Goal: Task Accomplishment & Management: Manage account settings

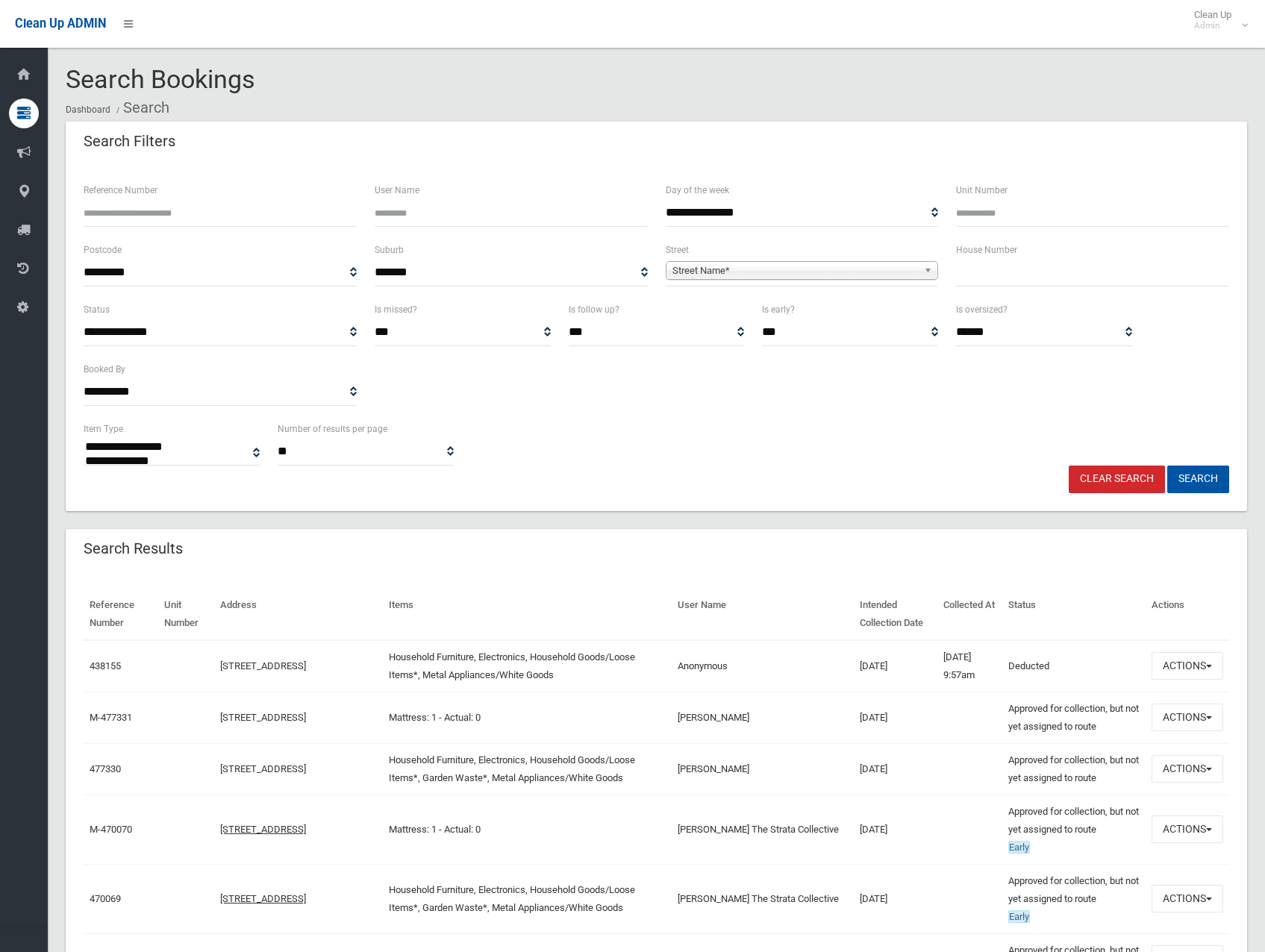
select select
click at [203, 218] on input "Reference Number" at bounding box center [220, 212] width 273 height 27
type input "******"
click at [1181, 479] on button "Search" at bounding box center [1198, 479] width 62 height 27
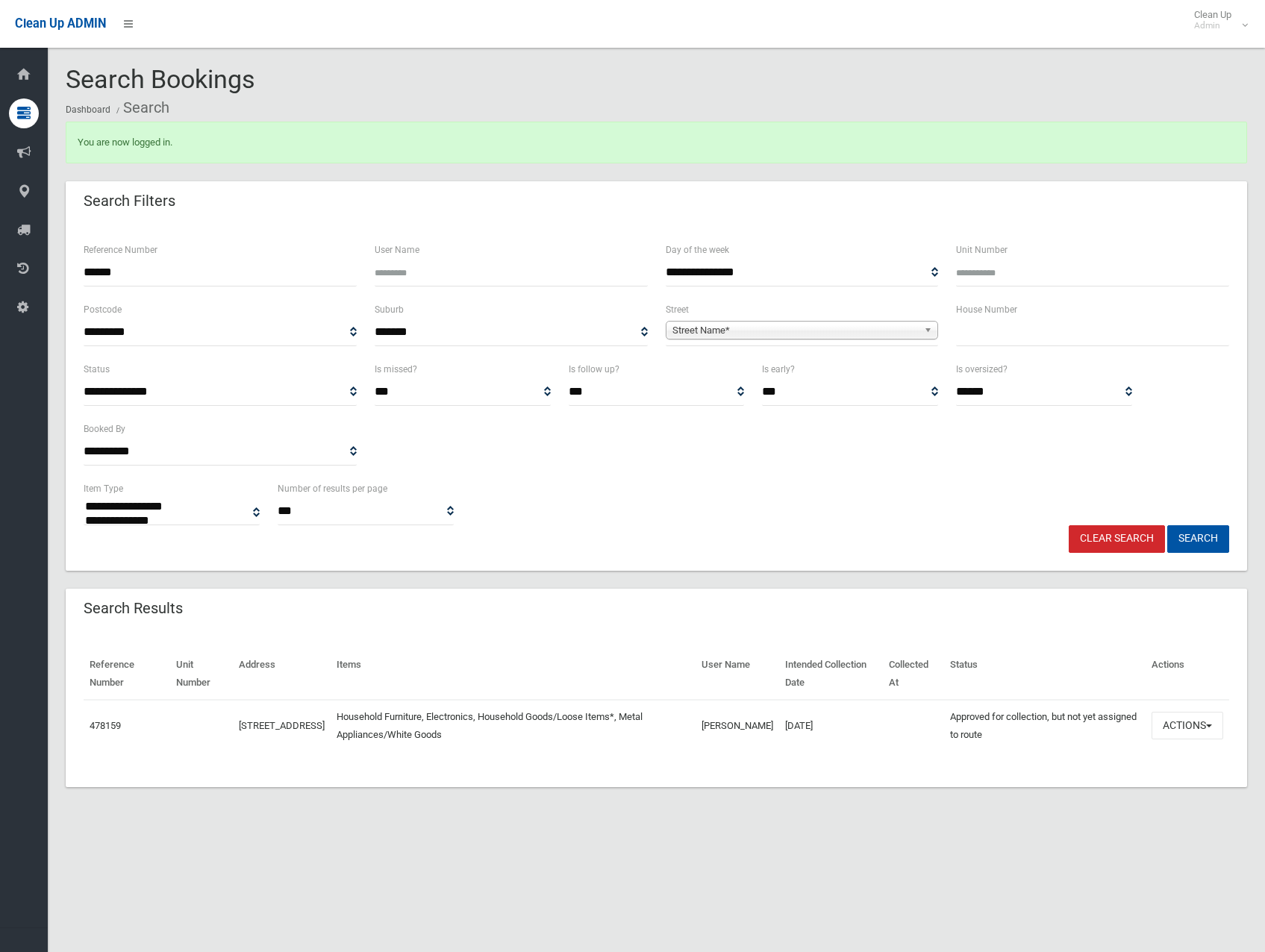
select select
click at [1186, 735] on button "Actions" at bounding box center [1187, 725] width 71 height 27
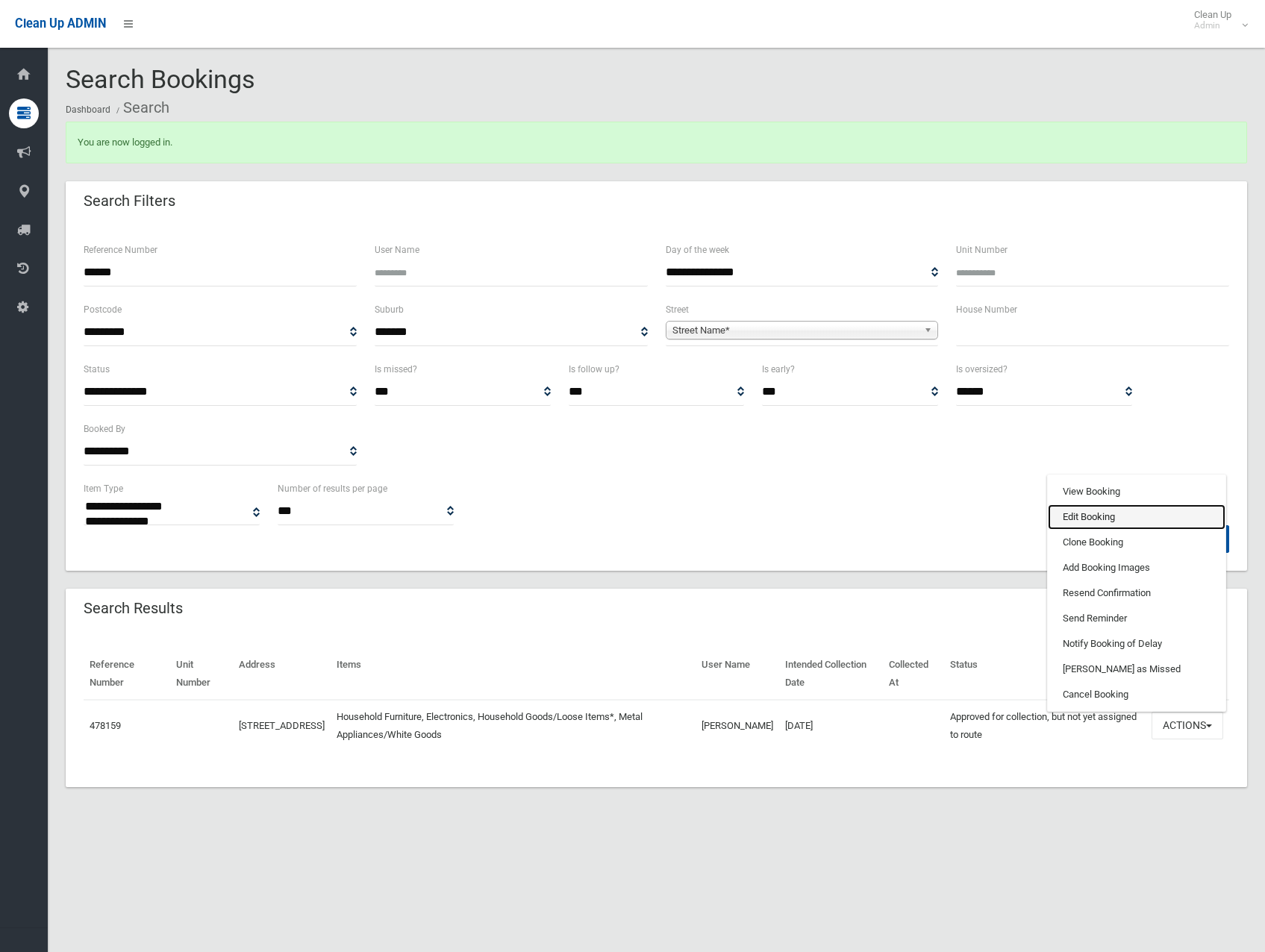
click at [1139, 520] on link "Edit Booking" at bounding box center [1136, 517] width 178 height 26
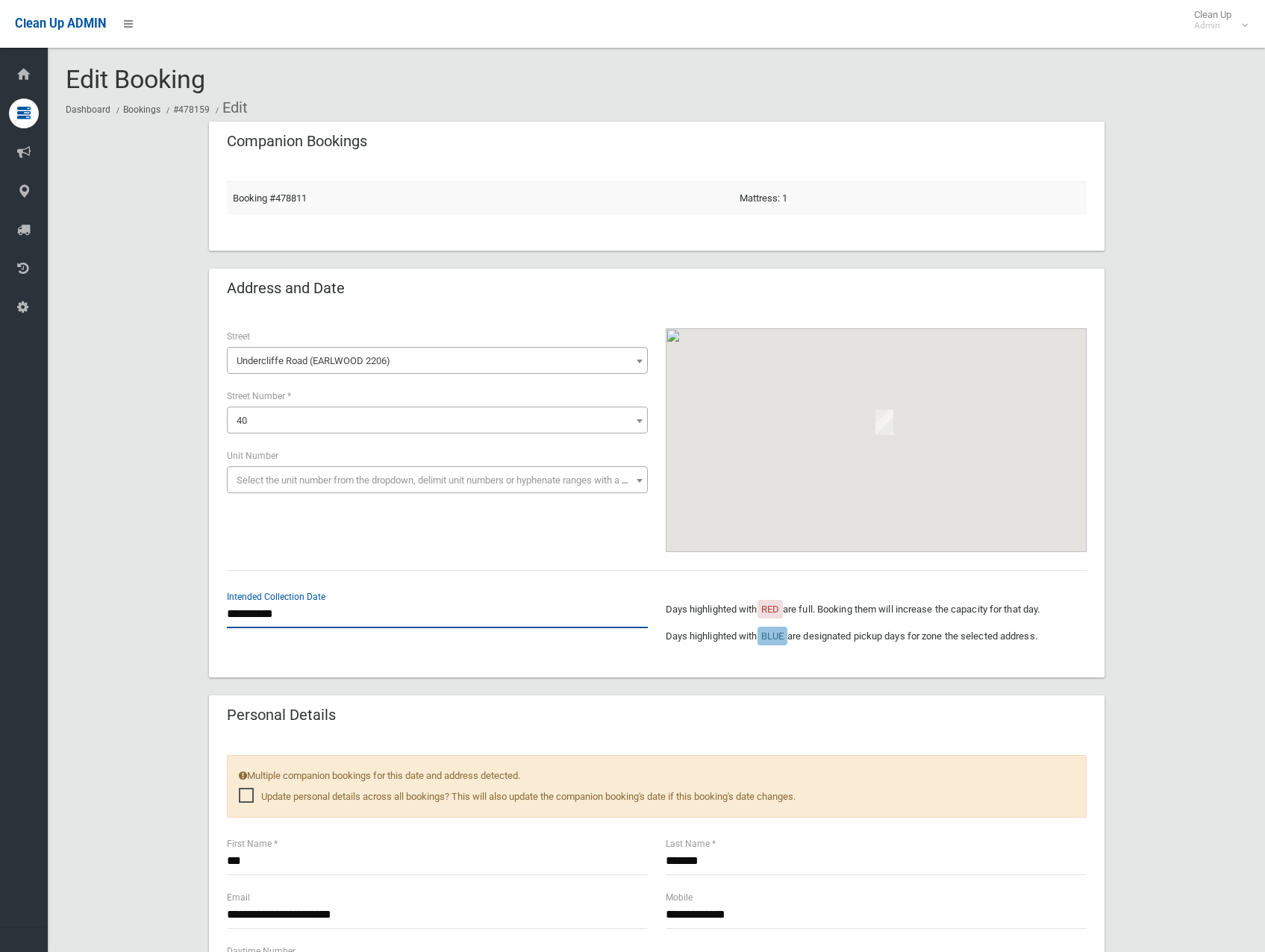
click at [318, 620] on input "**********" at bounding box center [437, 614] width 421 height 27
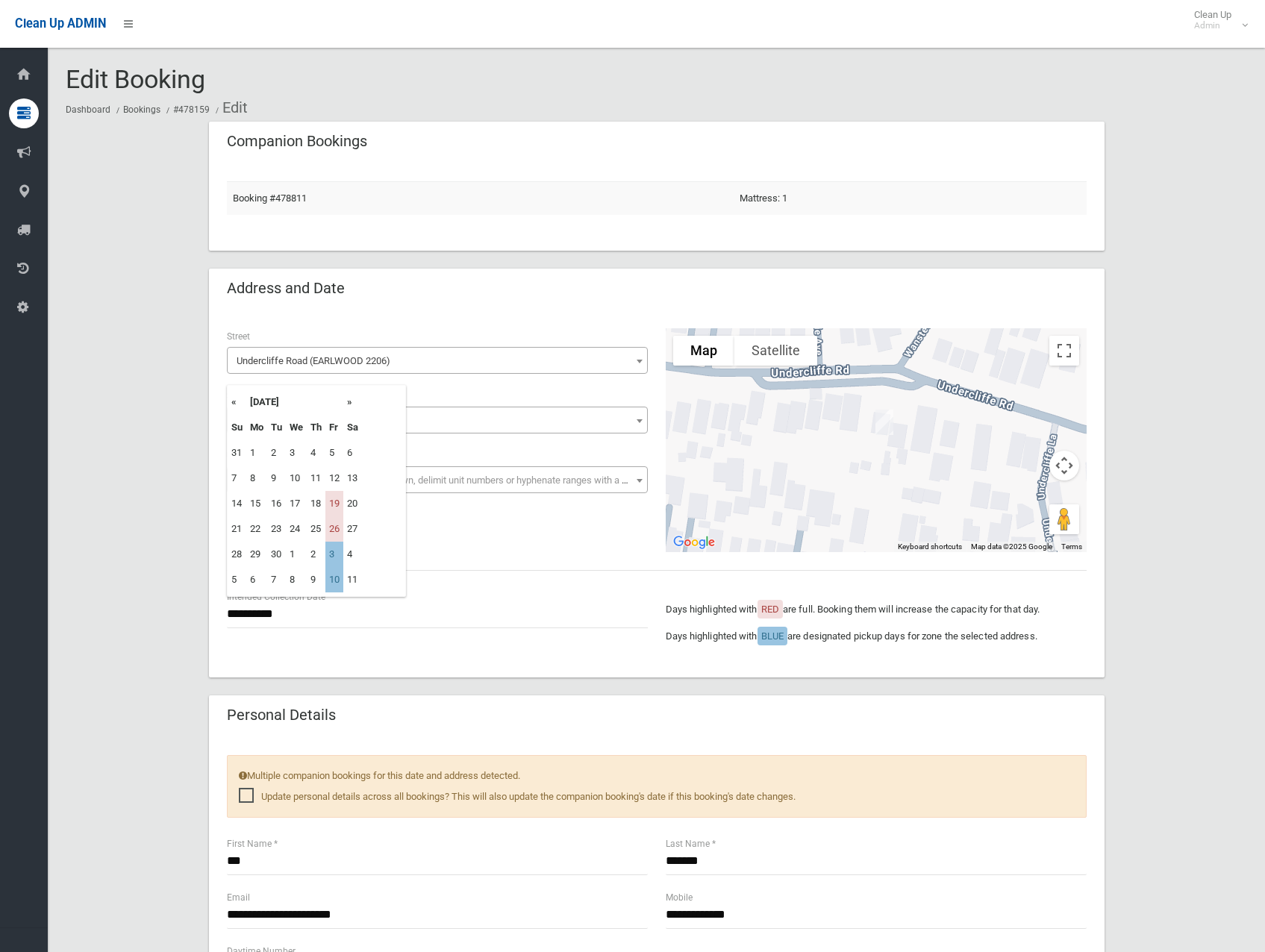
click at [351, 399] on th "»" at bounding box center [353, 402] width 18 height 26
click at [333, 502] on td "17" at bounding box center [335, 504] width 18 height 26
click at [286, 606] on input "**********" at bounding box center [437, 614] width 421 height 27
click at [237, 402] on th "«" at bounding box center [237, 402] width 18 height 26
click at [340, 554] on td "3" at bounding box center [335, 554] width 18 height 26
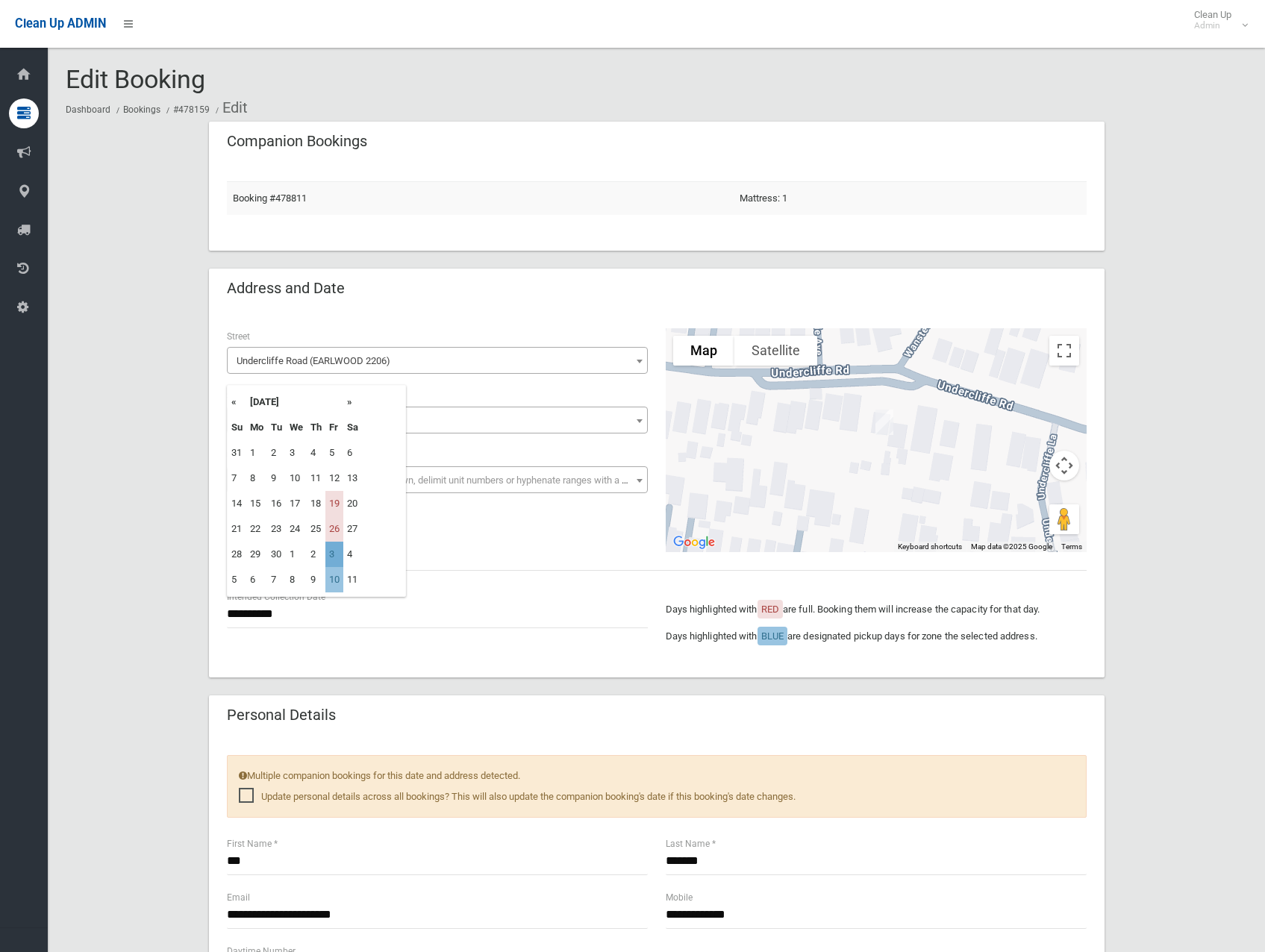
type input "**********"
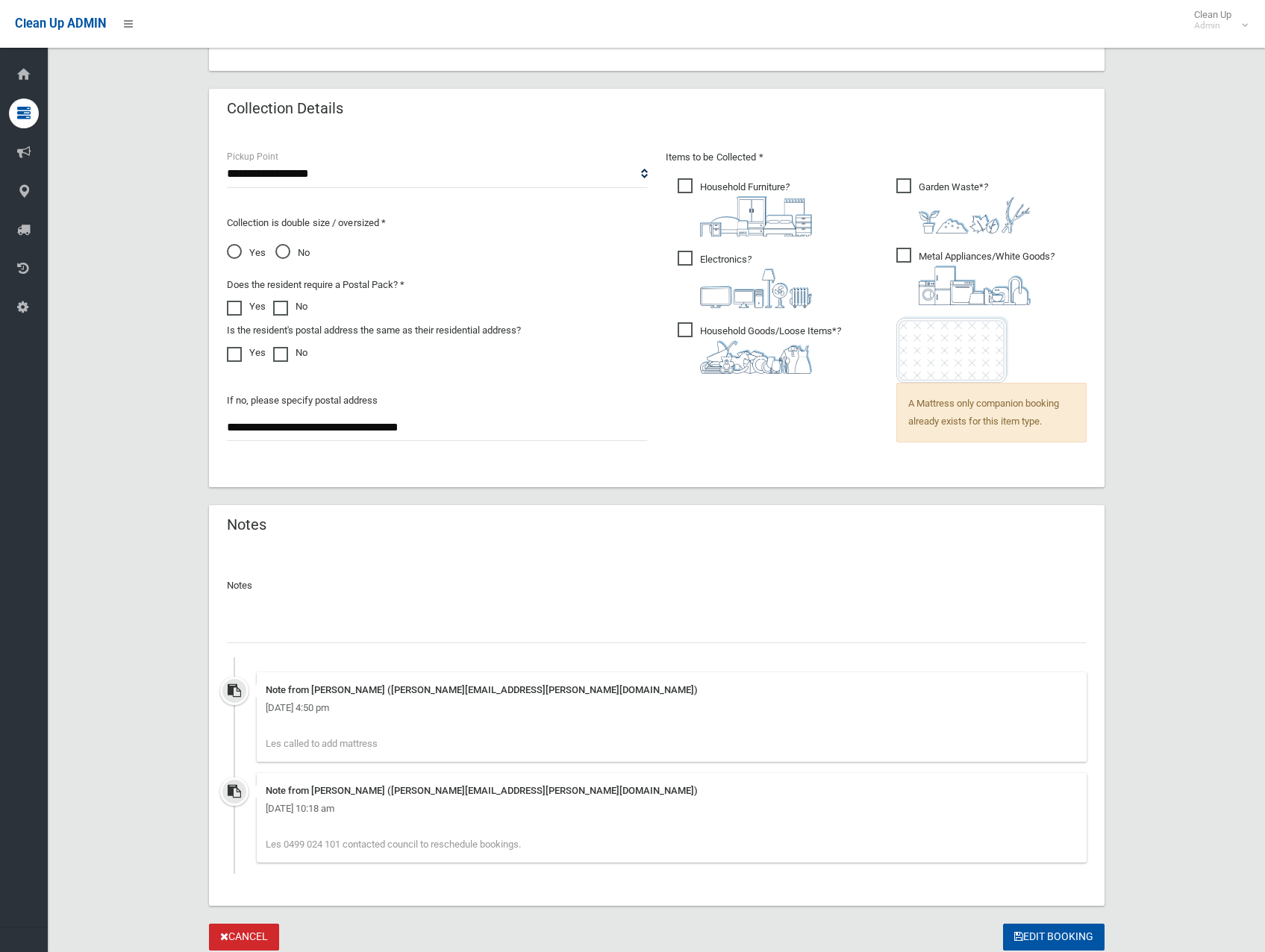
scroll to position [996, 0]
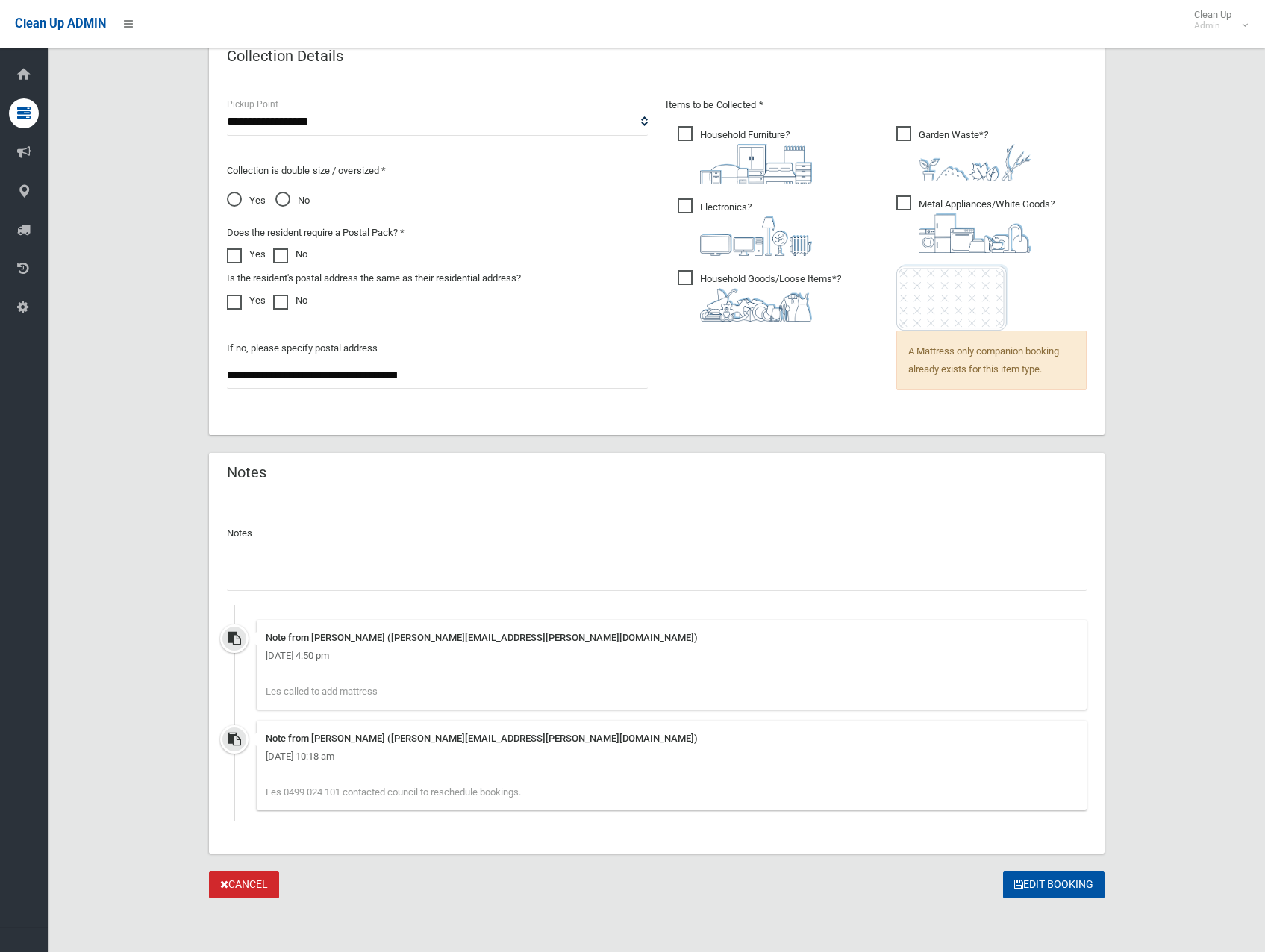
click at [366, 580] on input "text" at bounding box center [657, 577] width 860 height 27
type input "**********"
click at [1031, 890] on button "Edit Booking" at bounding box center [1053, 885] width 101 height 27
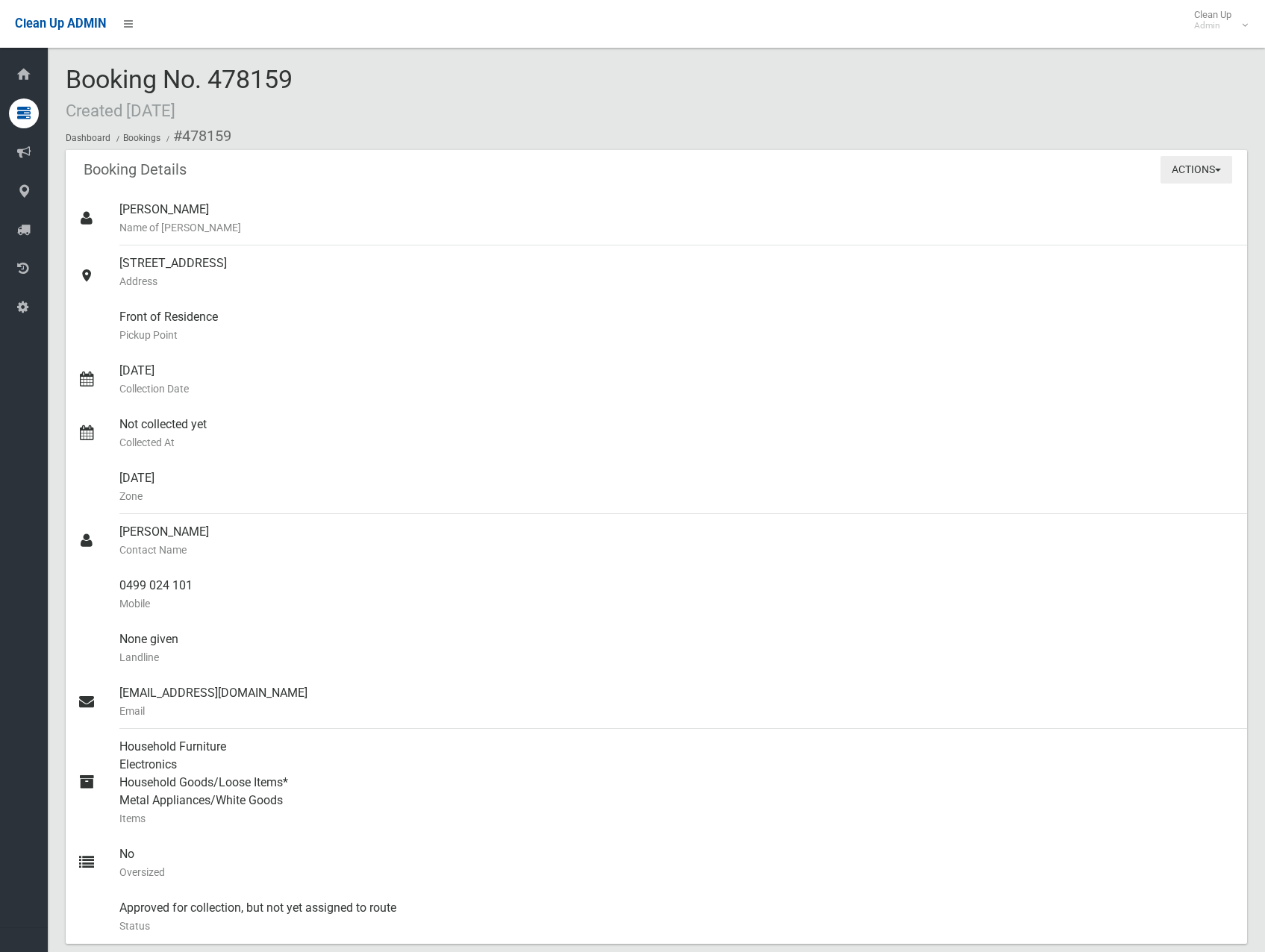
click at [1194, 165] on button "Actions" at bounding box center [1196, 169] width 71 height 27
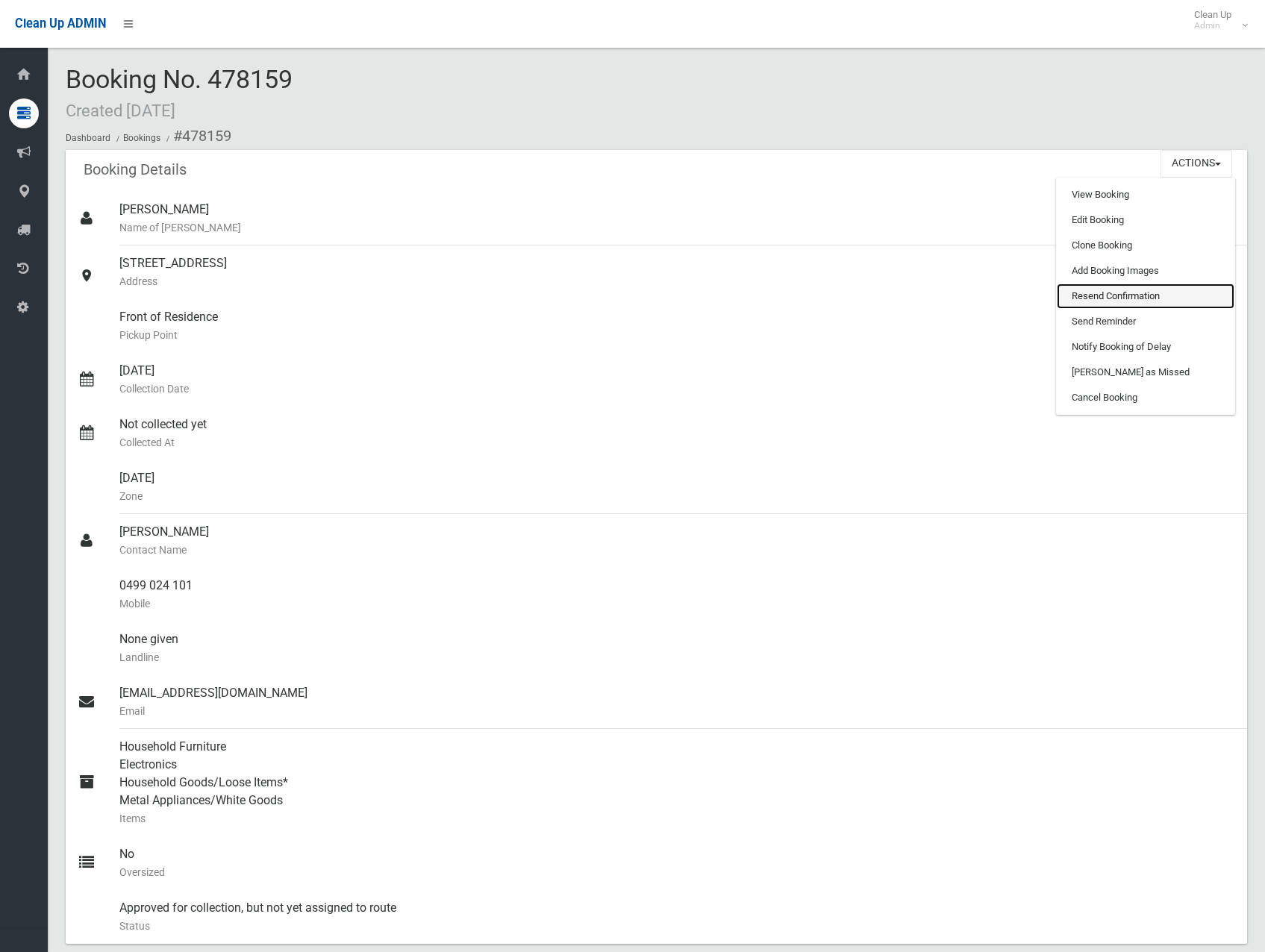
click at [1135, 290] on link "Resend Confirmation" at bounding box center [1145, 296] width 178 height 26
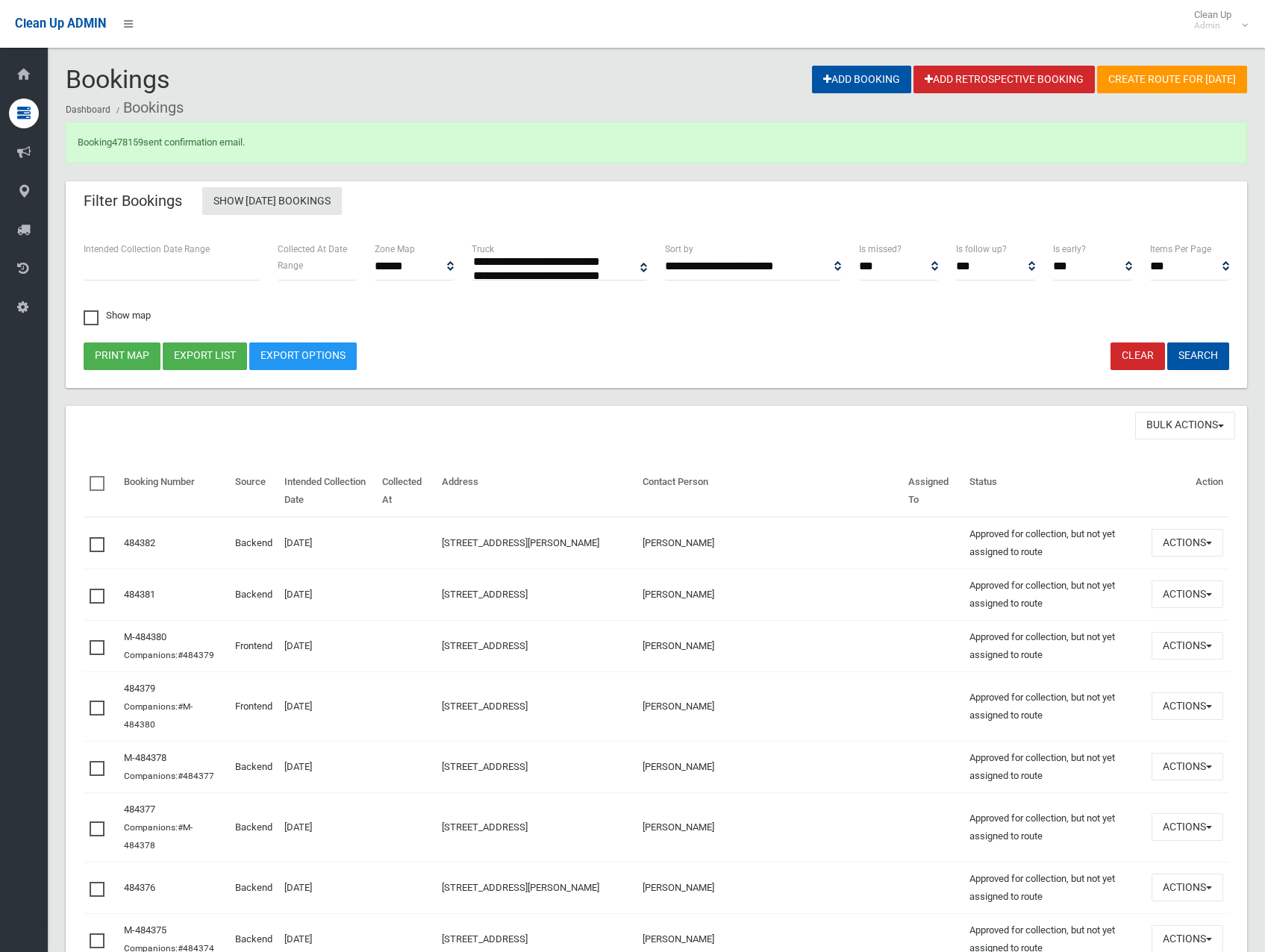
select select
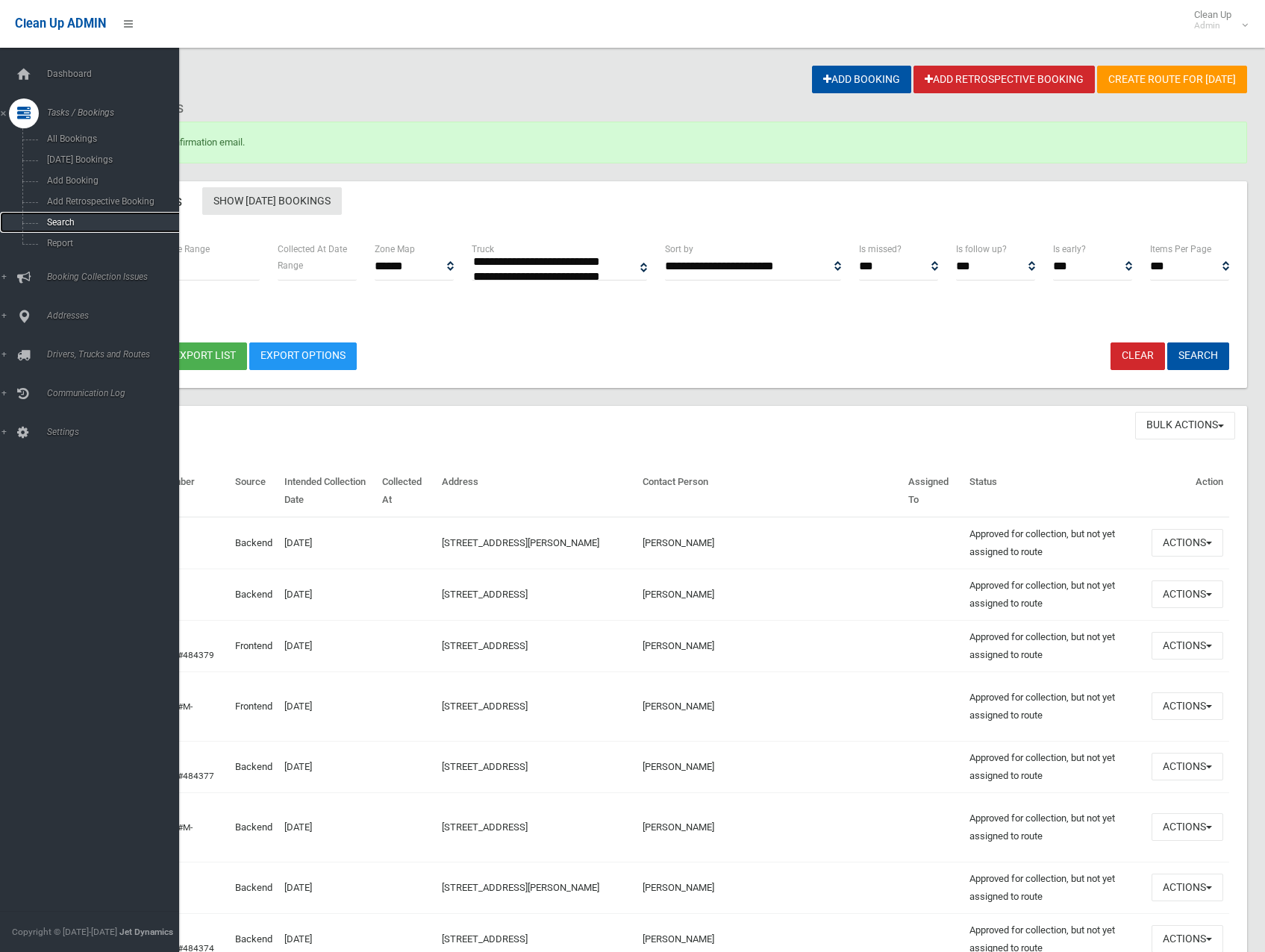
click at [59, 225] on span "Search" at bounding box center [110, 222] width 135 height 11
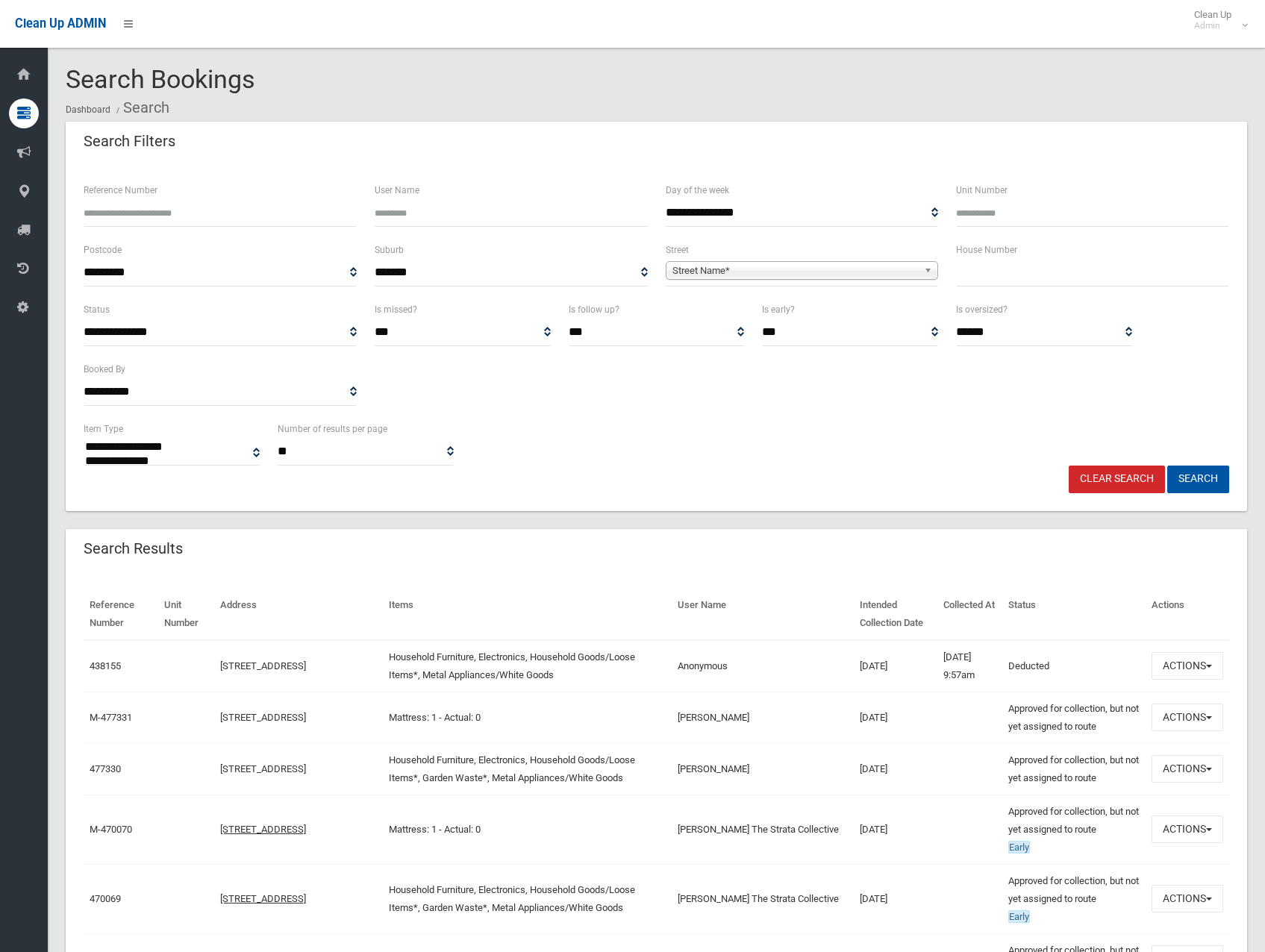
select select
click at [774, 275] on span "Street Name*" at bounding box center [795, 271] width 247 height 18
type input "******"
click at [784, 308] on li "Lurnea Avenue (GEORGES HALL 2198)" at bounding box center [802, 312] width 266 height 18
click at [1024, 283] on input "text" at bounding box center [1092, 272] width 273 height 27
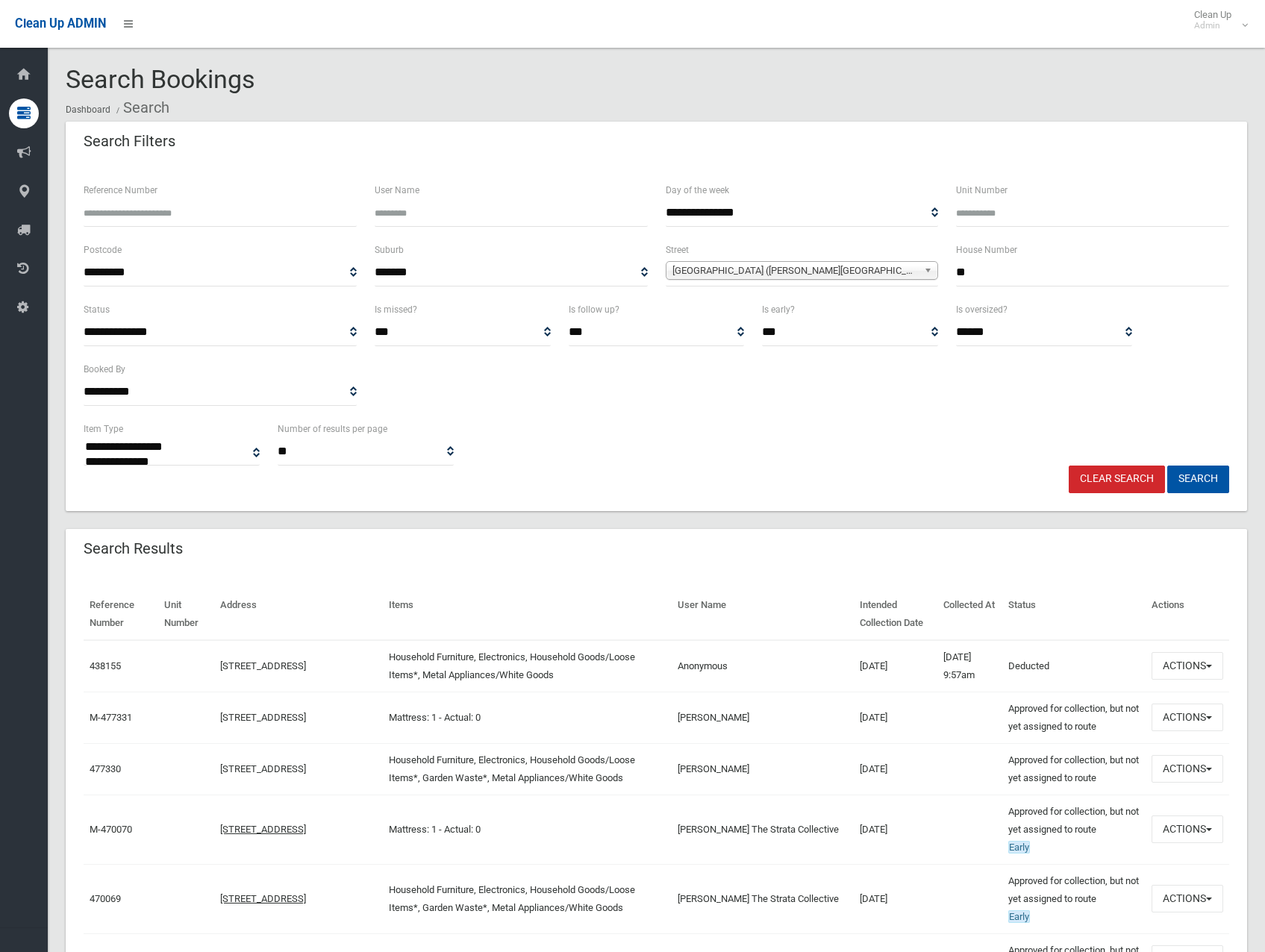
type input "**"
click at [1167, 466] on button "Search" at bounding box center [1198, 479] width 62 height 27
click at [1182, 484] on button "Search" at bounding box center [1198, 479] width 62 height 27
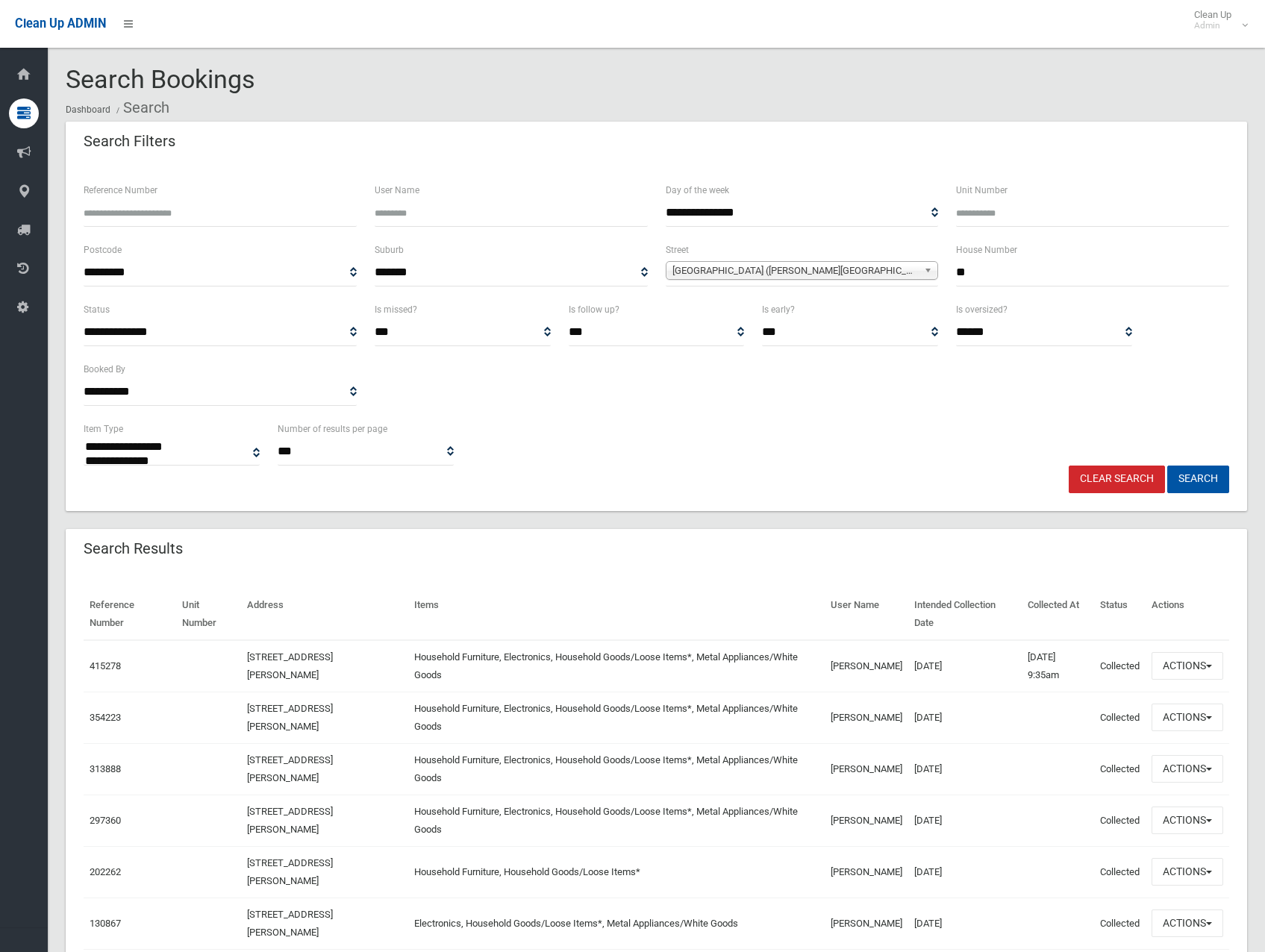
select select
click at [712, 271] on span "[GEOGRAPHIC_DATA] ([PERSON_NAME][GEOGRAPHIC_DATA])" at bounding box center [795, 271] width 247 height 18
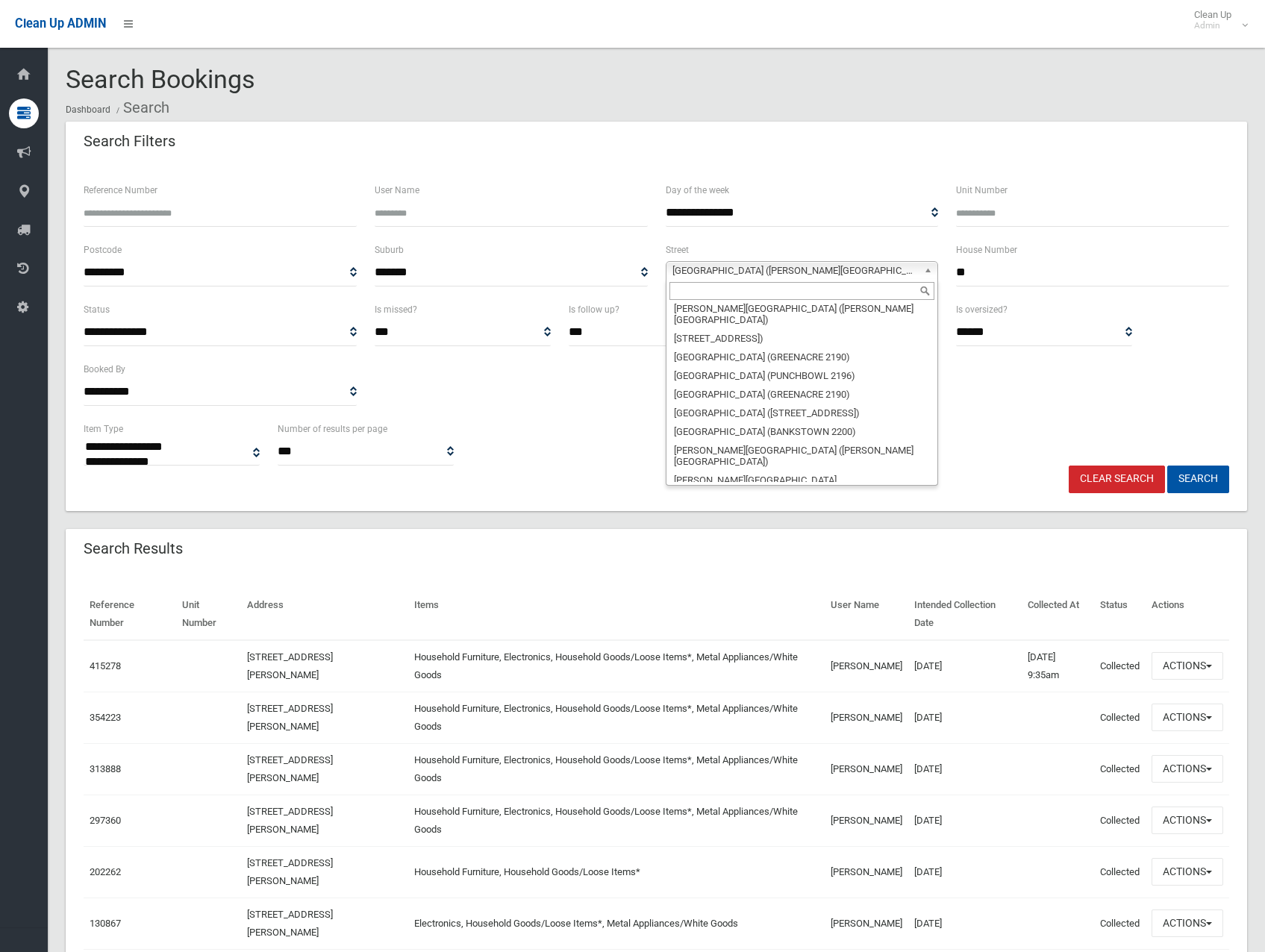
click at [824, 295] on input "text" at bounding box center [802, 291] width 266 height 18
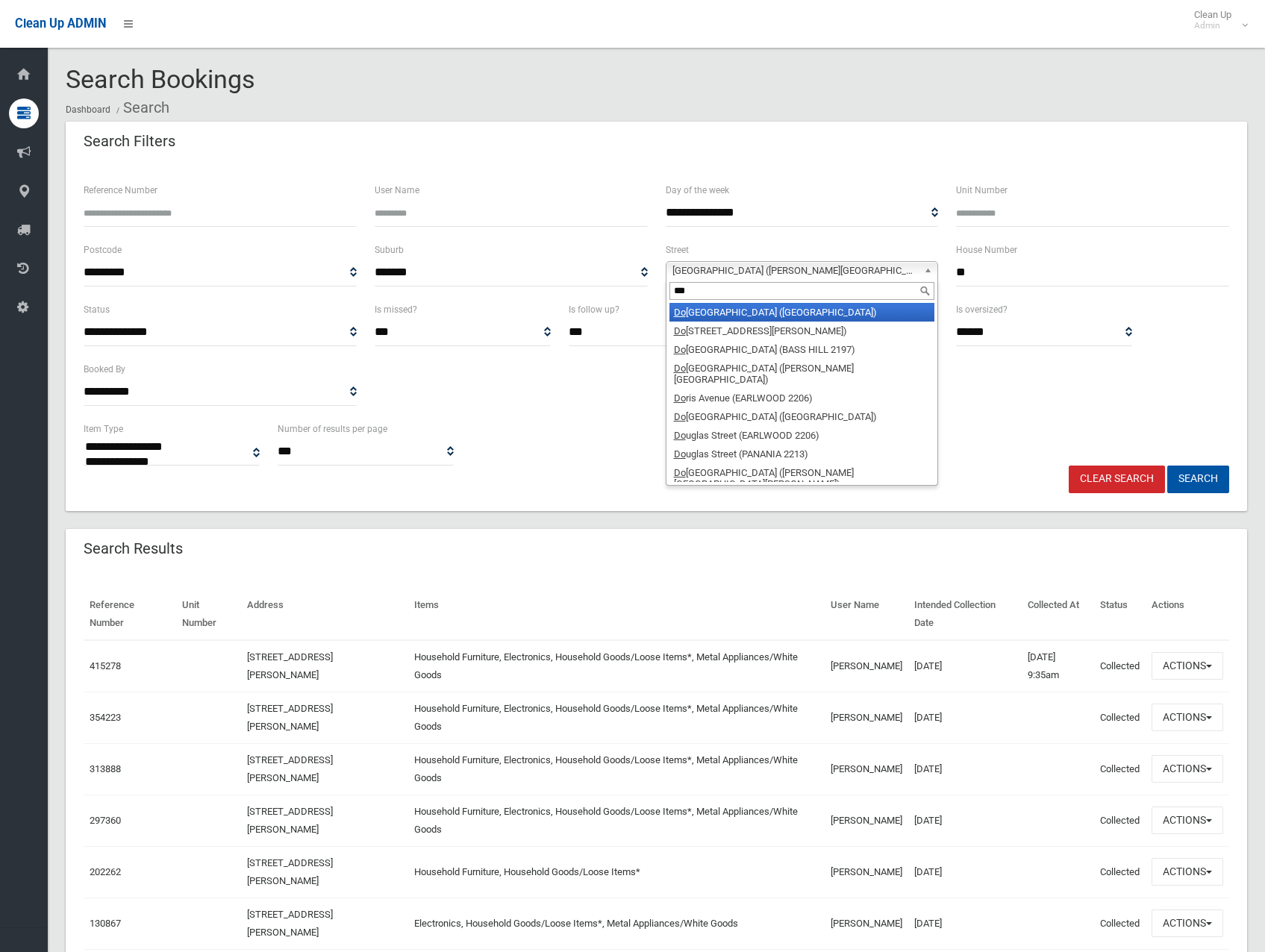
type input "****"
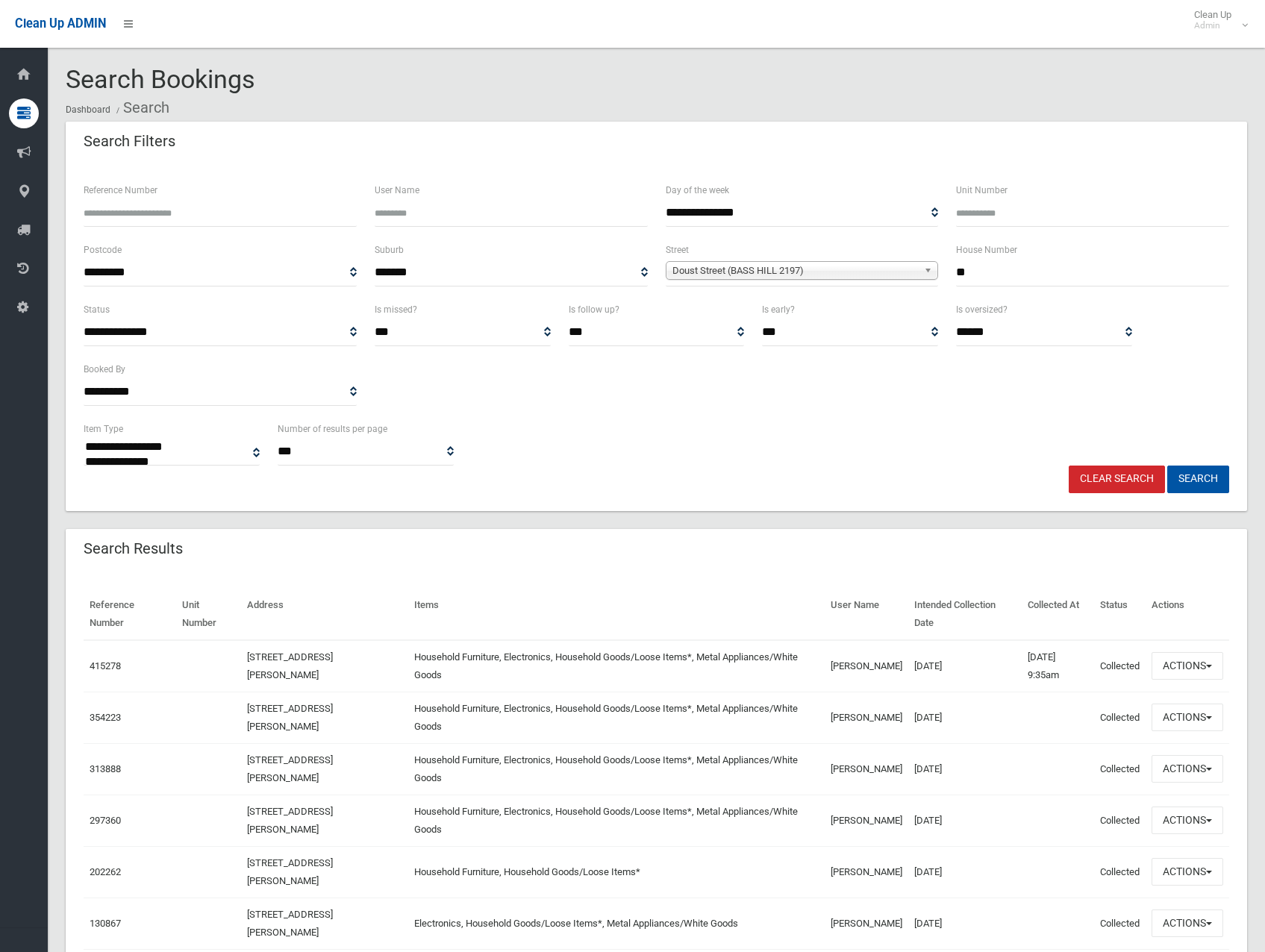
drag, startPoint x: 994, startPoint y: 275, endPoint x: 927, endPoint y: 288, distance: 68.2
click at [927, 288] on div "**********" at bounding box center [657, 271] width 1164 height 60
type input "*"
click at [1167, 466] on button "Search" at bounding box center [1198, 479] width 62 height 27
click at [1193, 483] on button "Search" at bounding box center [1198, 479] width 62 height 27
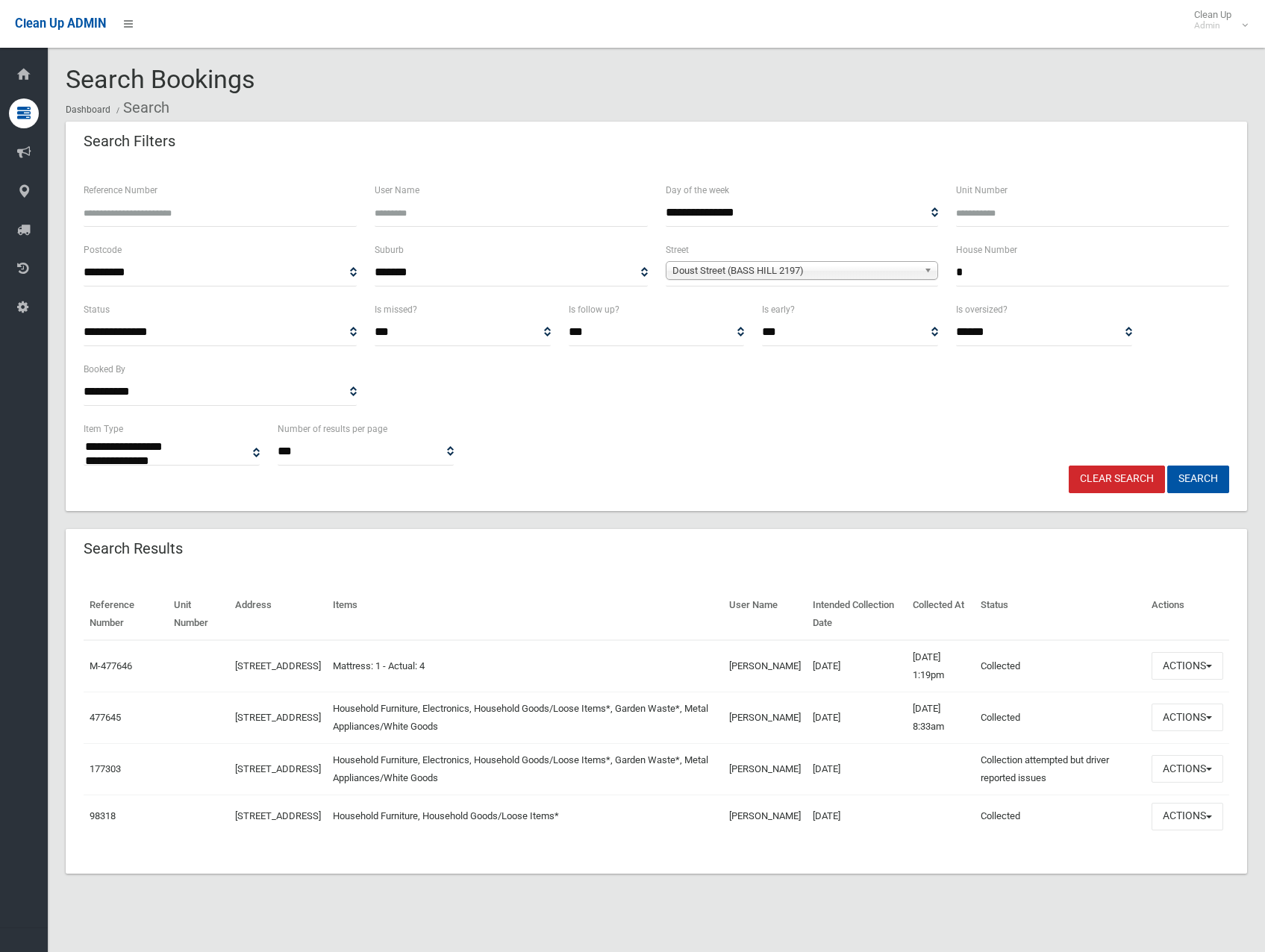
select select
click at [1172, 714] on button "Actions" at bounding box center [1187, 717] width 71 height 27
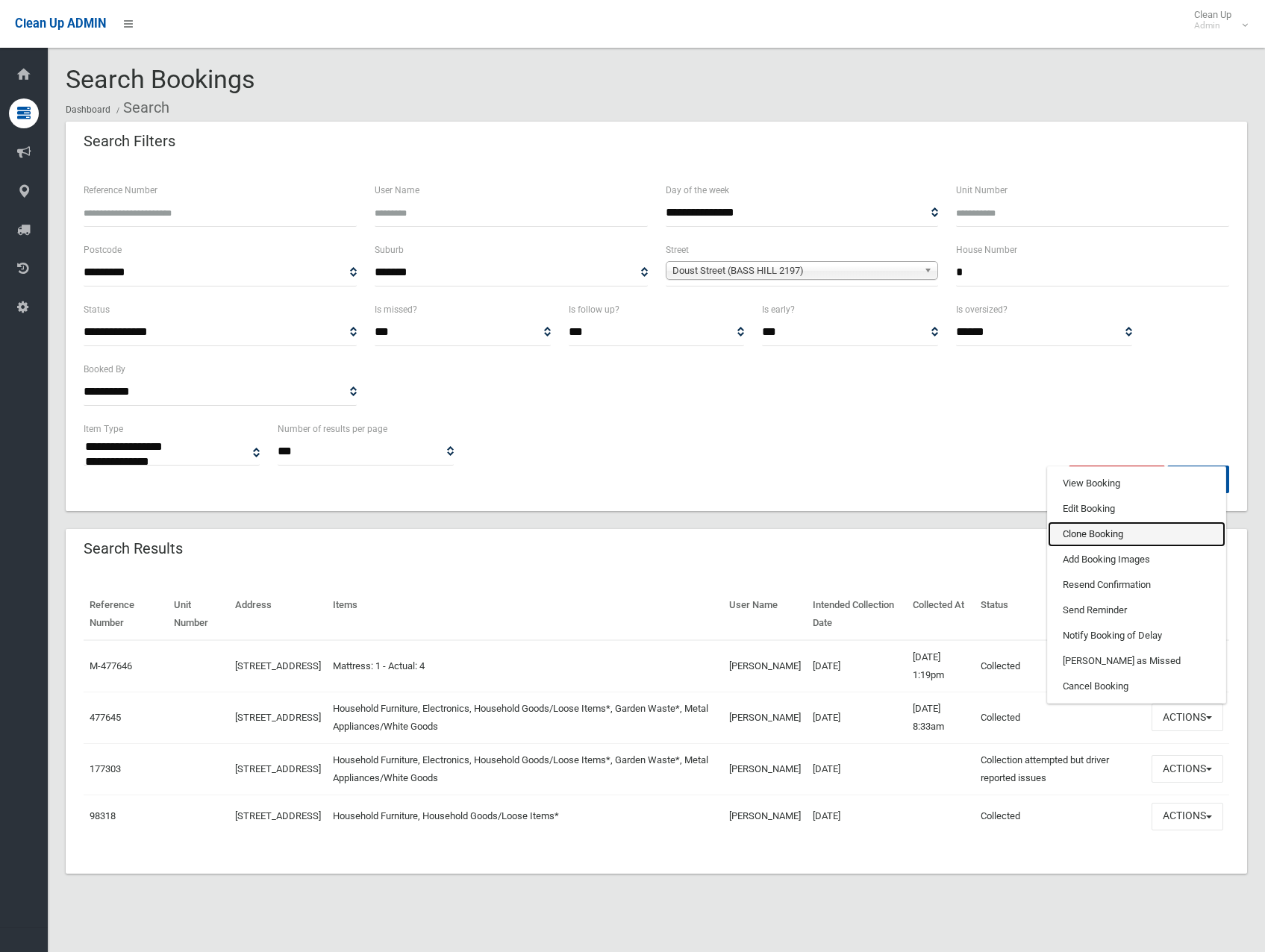
click at [1103, 536] on link "Clone Booking" at bounding box center [1136, 534] width 178 height 26
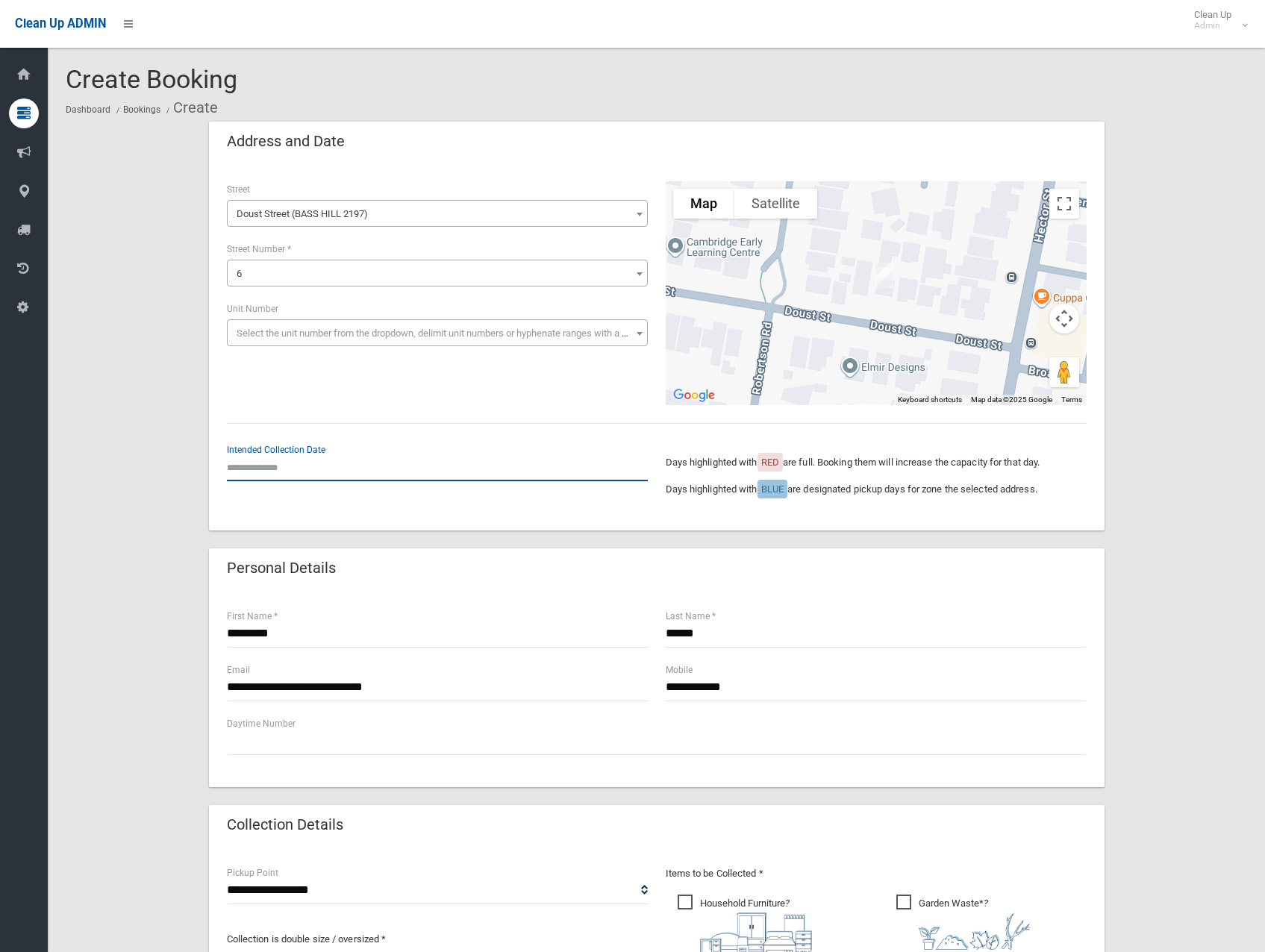
click at [305, 462] on input "text" at bounding box center [437, 467] width 421 height 27
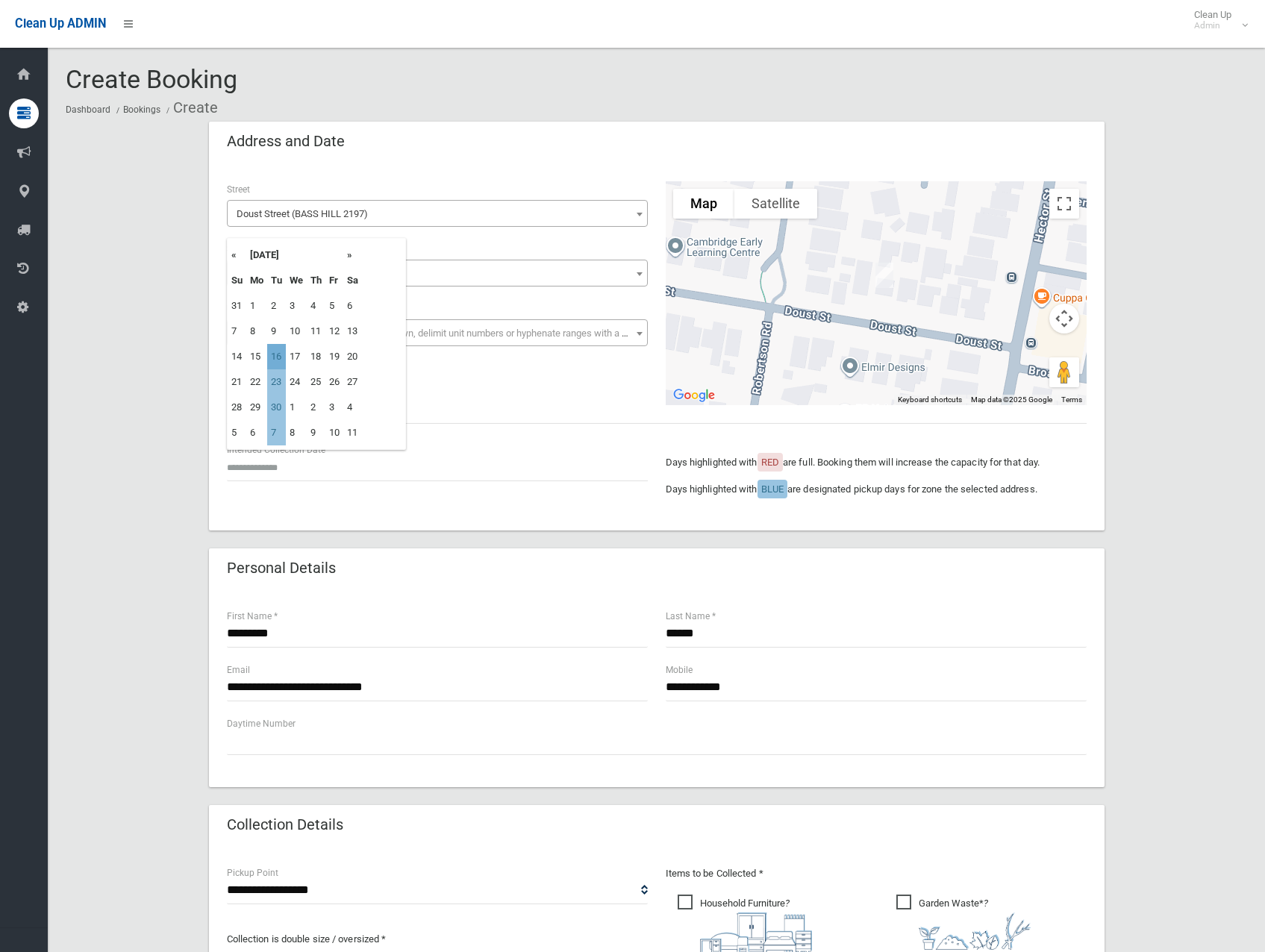
click at [277, 354] on td "16" at bounding box center [276, 356] width 18 height 26
type input "**********"
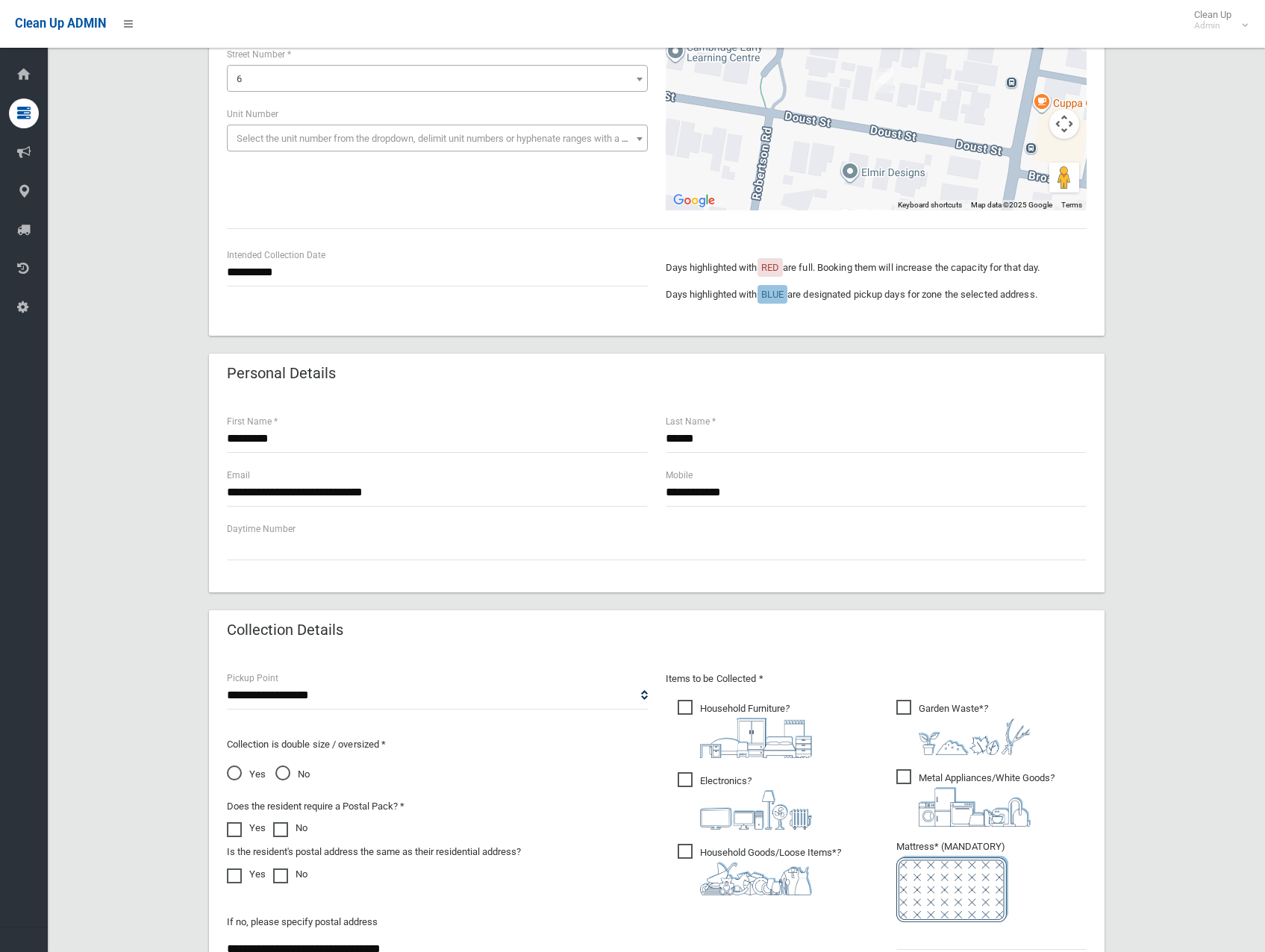
scroll to position [447, 0]
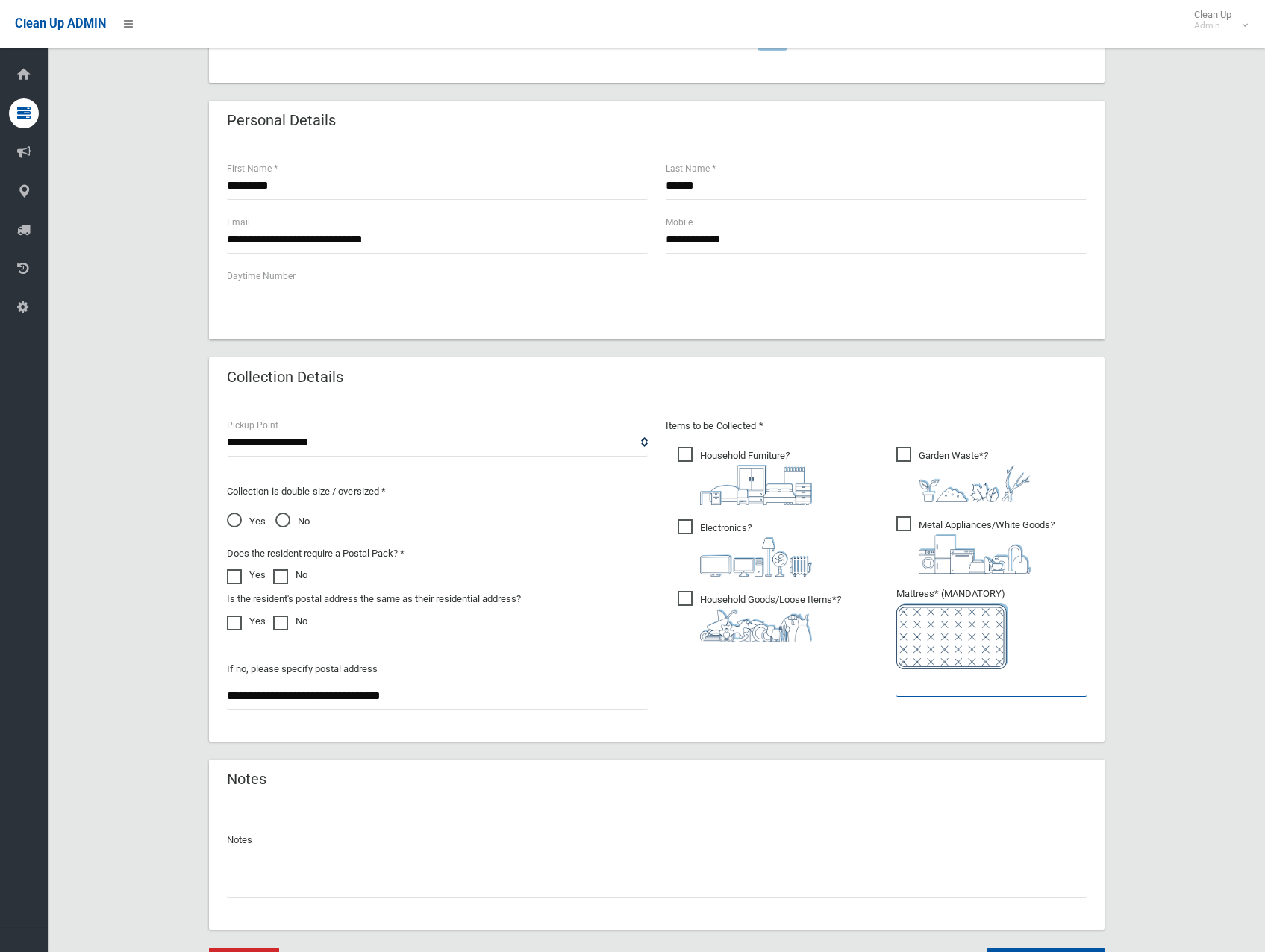
click at [926, 676] on input "text" at bounding box center [991, 682] width 190 height 27
click at [1001, 677] on input "text" at bounding box center [991, 682] width 190 height 27
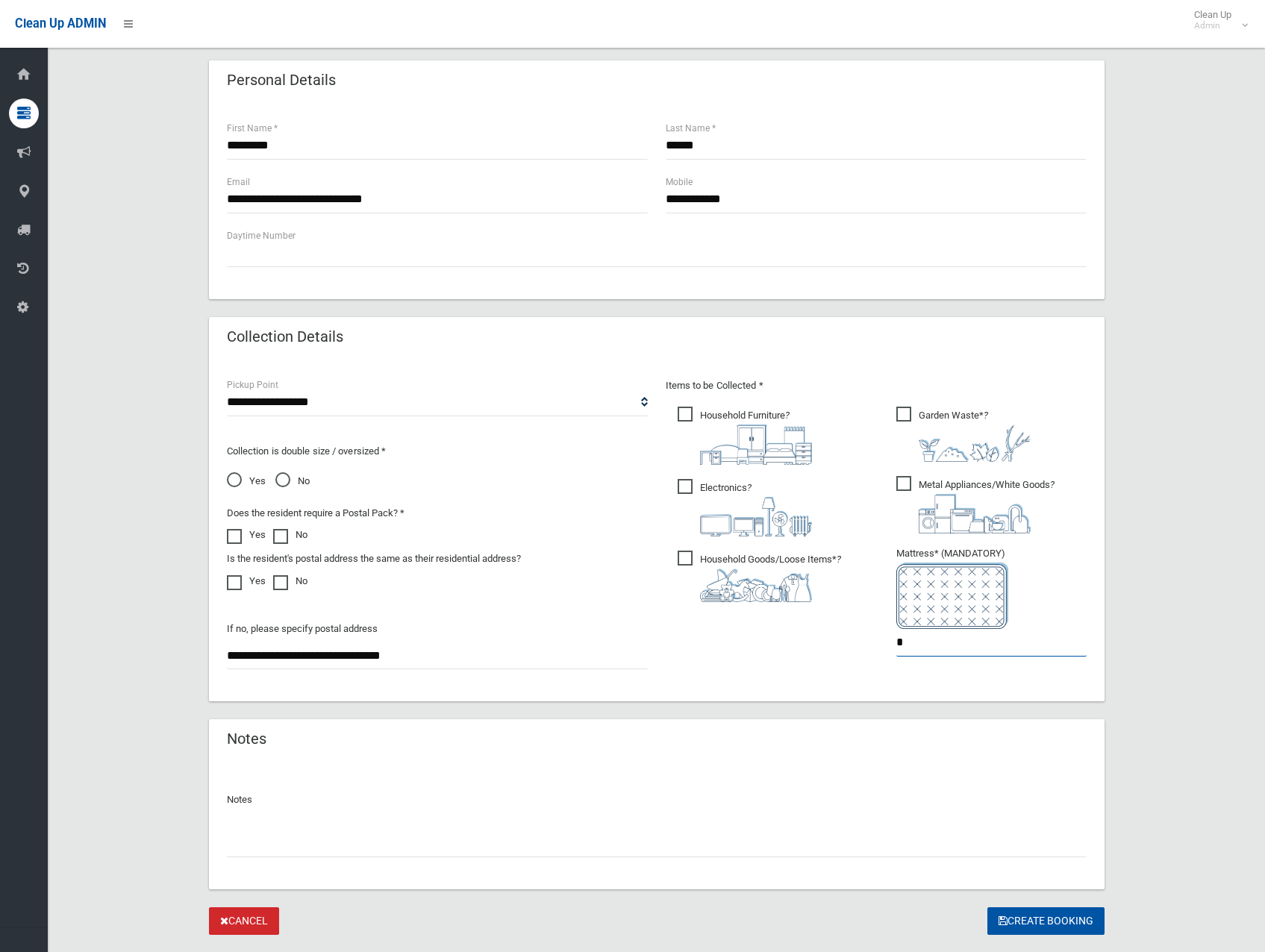
scroll to position [525, 0]
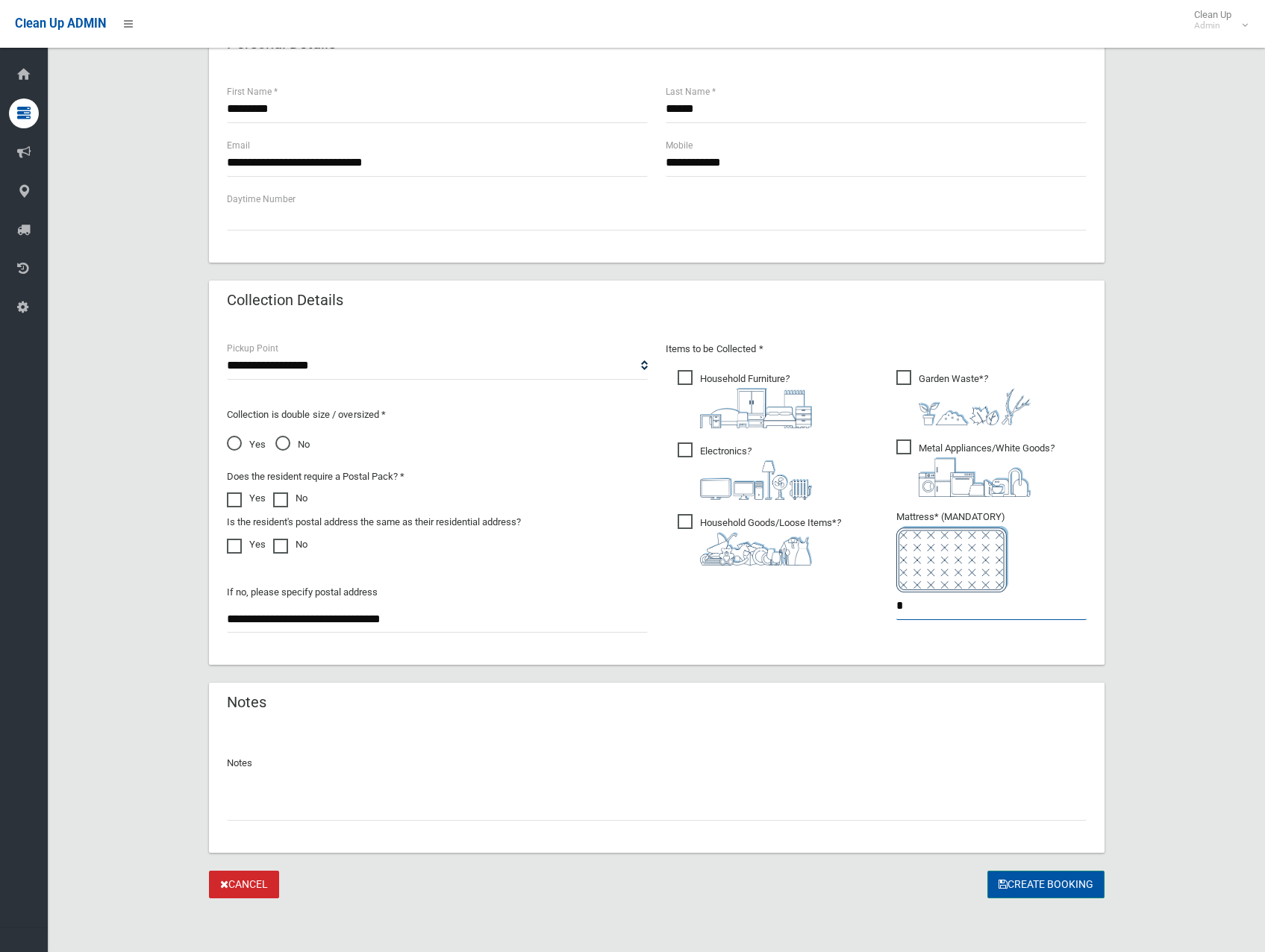
type input "*"
click at [1020, 883] on button "Create Booking" at bounding box center [1045, 884] width 117 height 27
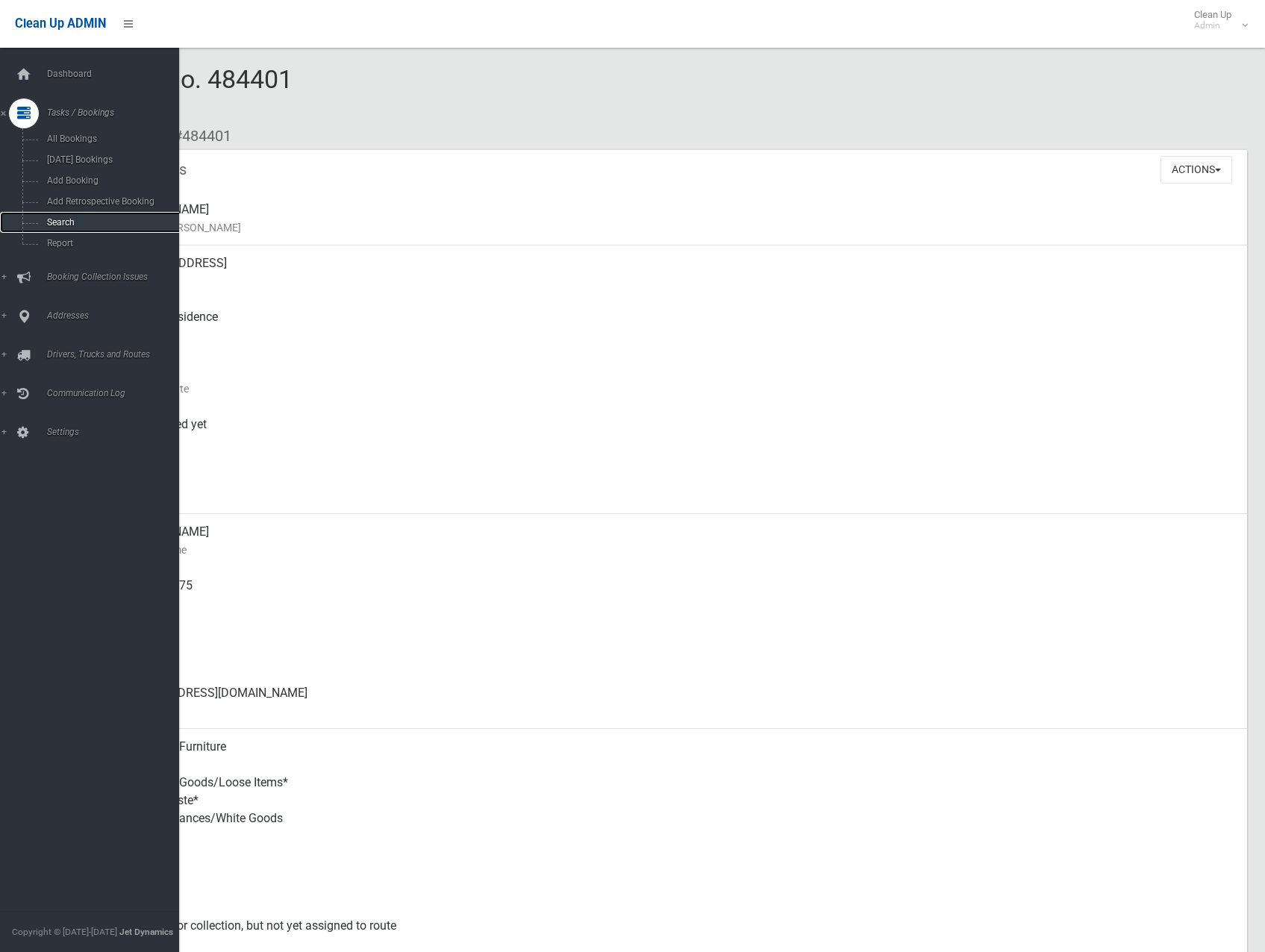
click at [85, 218] on span "Search" at bounding box center [110, 222] width 135 height 11
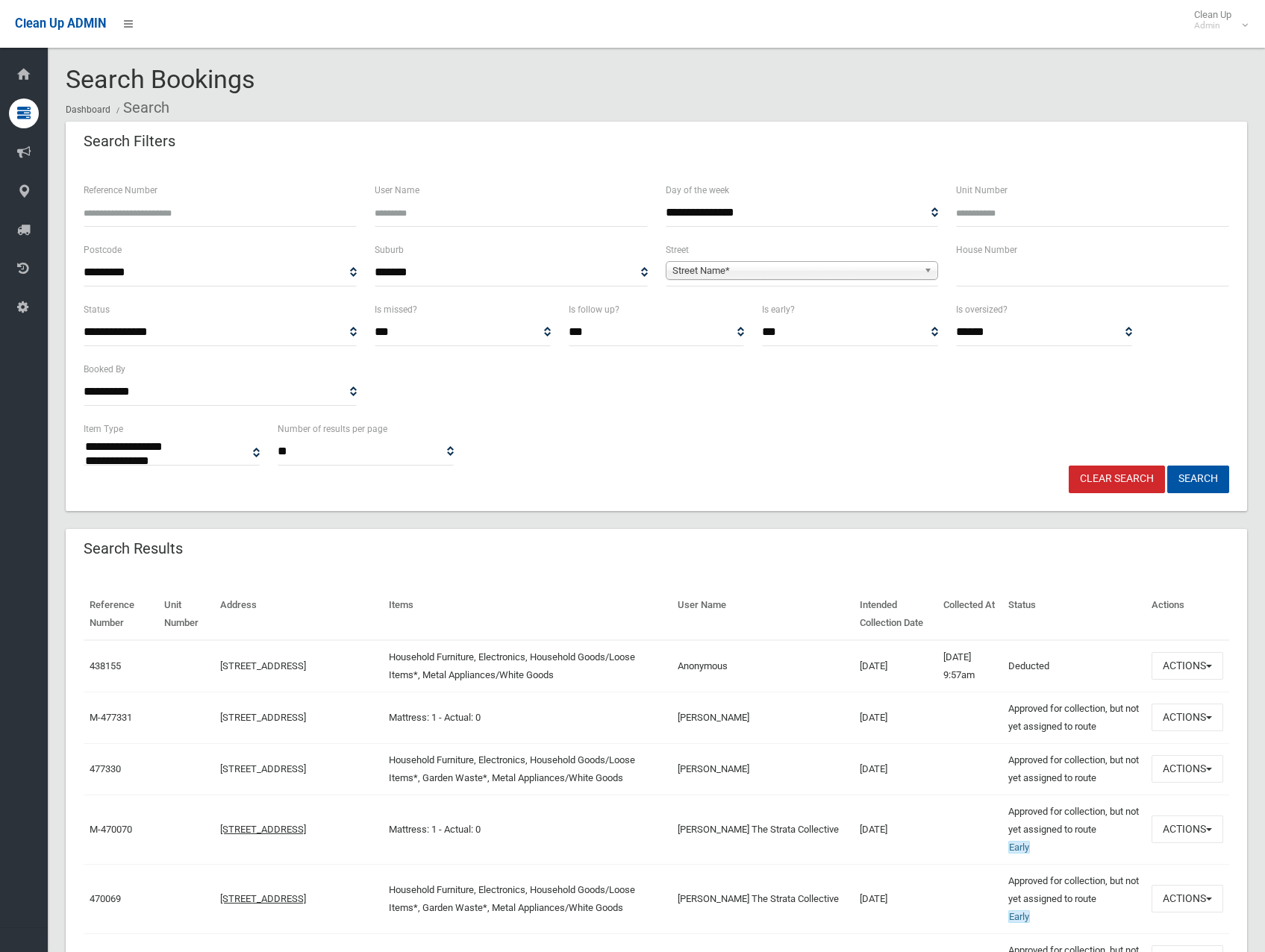
select select
click at [784, 266] on span "Street Name*" at bounding box center [795, 271] width 247 height 18
